Goal: Information Seeking & Learning: Learn about a topic

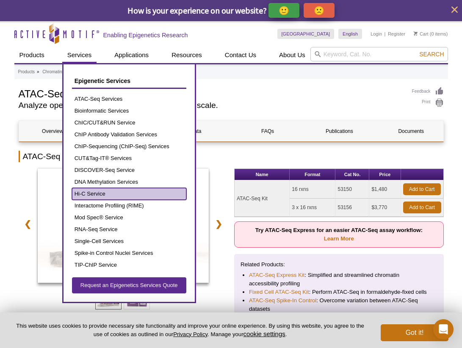
click at [97, 192] on link "Hi-C Service" at bounding box center [129, 194] width 114 height 12
click at [97, 193] on link "Hi-C Service" at bounding box center [129, 194] width 114 height 12
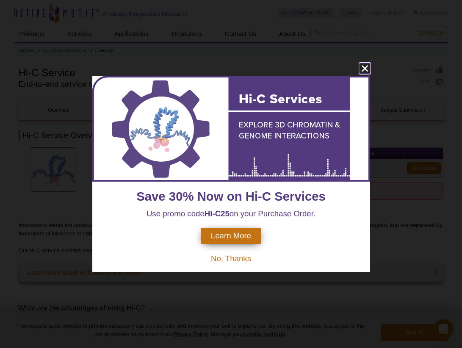
click at [366, 68] on icon "close" at bounding box center [364, 68] width 11 height 11
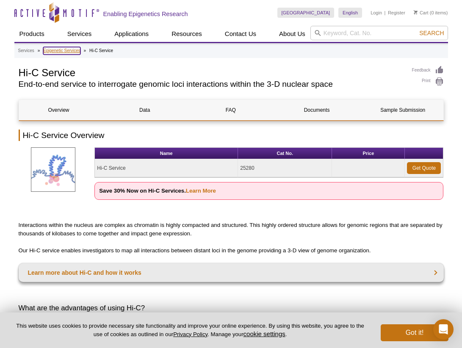
click at [67, 50] on link "Epigenetic Services" at bounding box center [61, 51] width 37 height 8
click at [64, 50] on link "Epigenetic Services" at bounding box center [61, 51] width 37 height 8
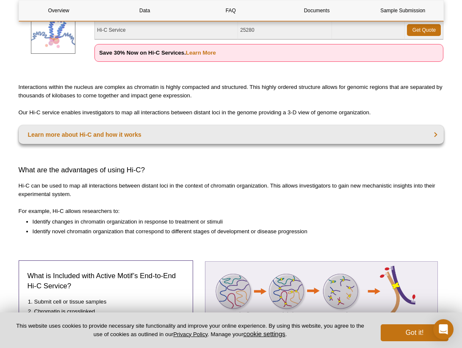
scroll to position [138, 0]
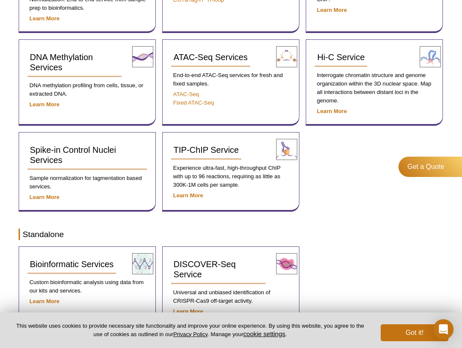
scroll to position [208, 0]
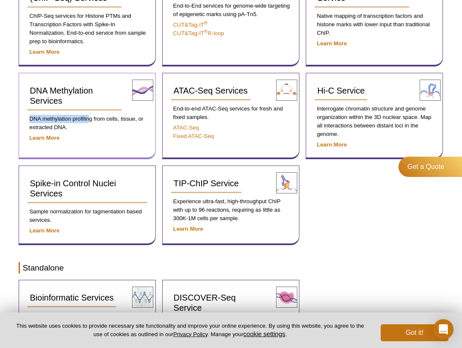
drag, startPoint x: 29, startPoint y: 118, endPoint x: 91, endPoint y: 118, distance: 61.4
click at [91, 118] on p "DNA methylation profiling from cells, tissue, or extracted DNA." at bounding box center [87, 123] width 119 height 17
click at [92, 118] on p "DNA methylation profiling from cells, tissue, or extracted DNA." at bounding box center [87, 123] width 119 height 17
copy p "DNA methylation profiling"
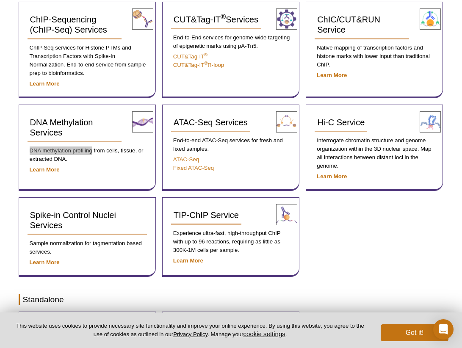
scroll to position [176, 0]
